Goal: Navigation & Orientation: Find specific page/section

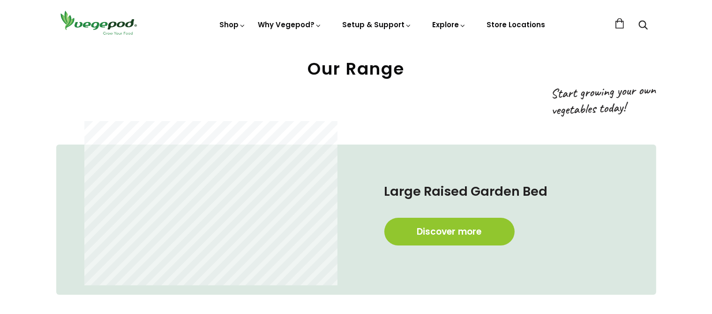
scroll to position [471, 0]
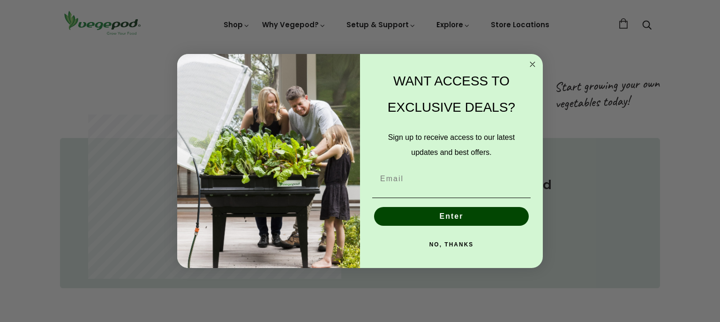
click at [532, 61] on circle "Close dialog" at bounding box center [533, 64] width 11 height 11
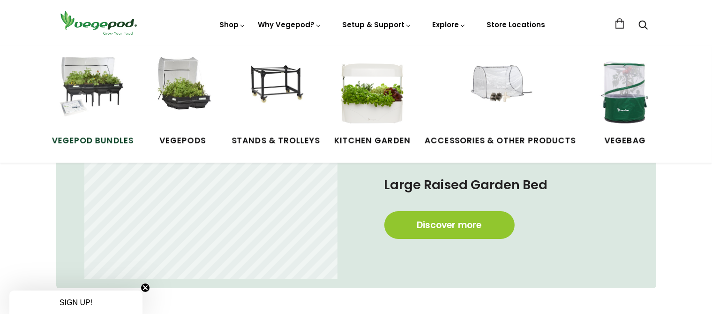
click at [90, 85] on img at bounding box center [92, 92] width 70 height 70
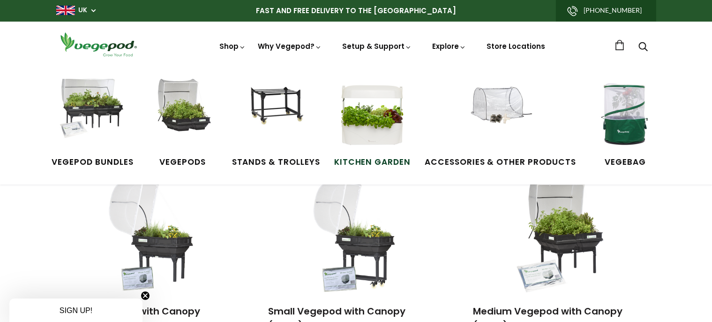
click at [381, 123] on img at bounding box center [372, 114] width 70 height 70
